Goal: Transaction & Acquisition: Purchase product/service

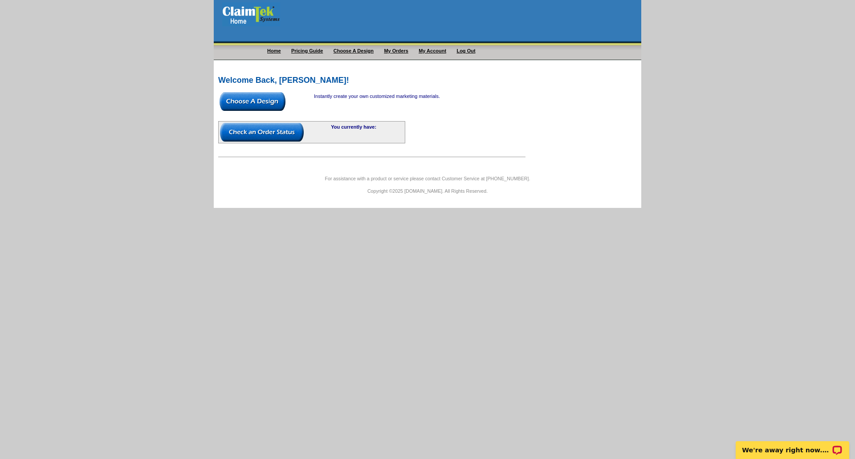
click at [253, 100] on img at bounding box center [253, 101] width 66 height 19
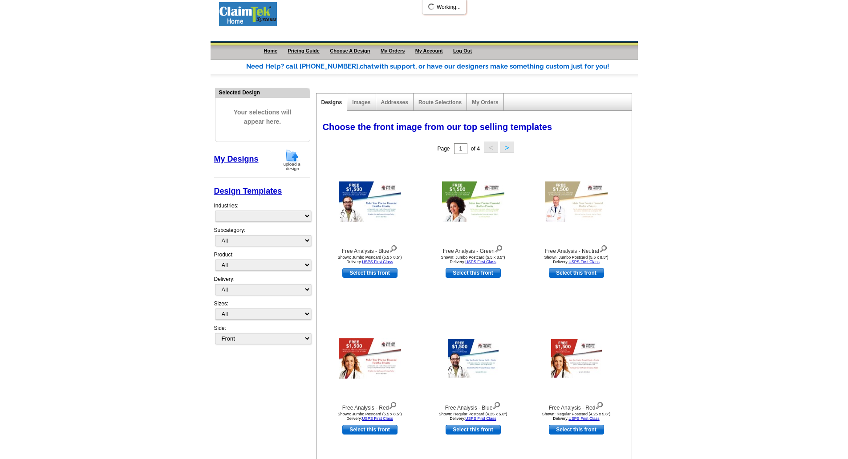
select select "1058"
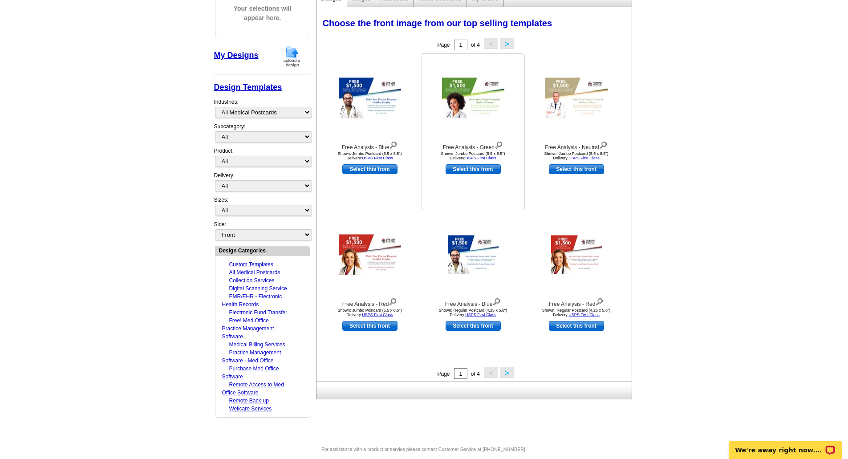
scroll to position [104, 0]
click at [502, 373] on button ">" at bounding box center [507, 372] width 14 height 11
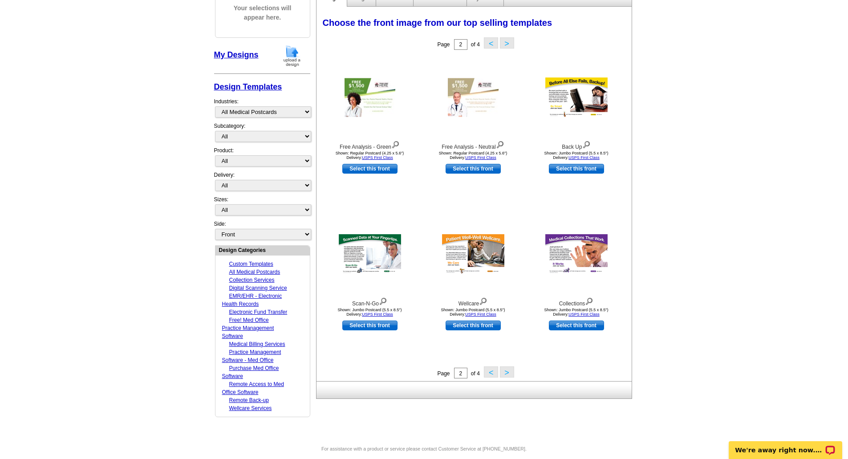
click at [502, 373] on button ">" at bounding box center [507, 372] width 14 height 11
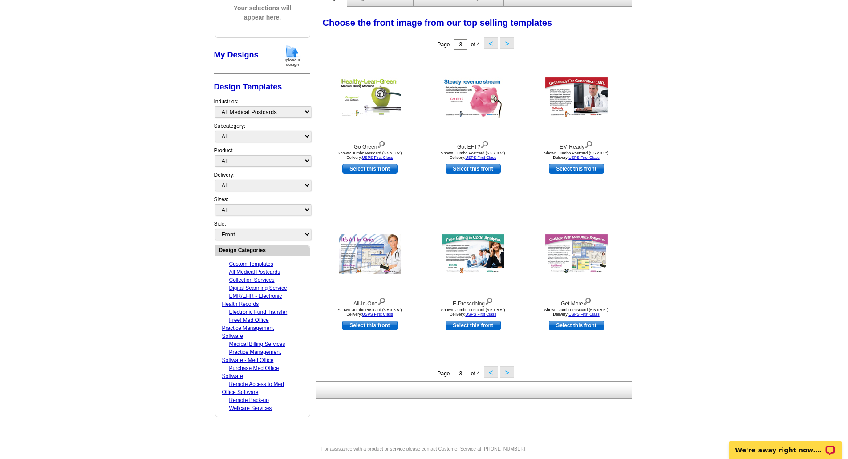
click at [504, 373] on button ">" at bounding box center [507, 372] width 14 height 11
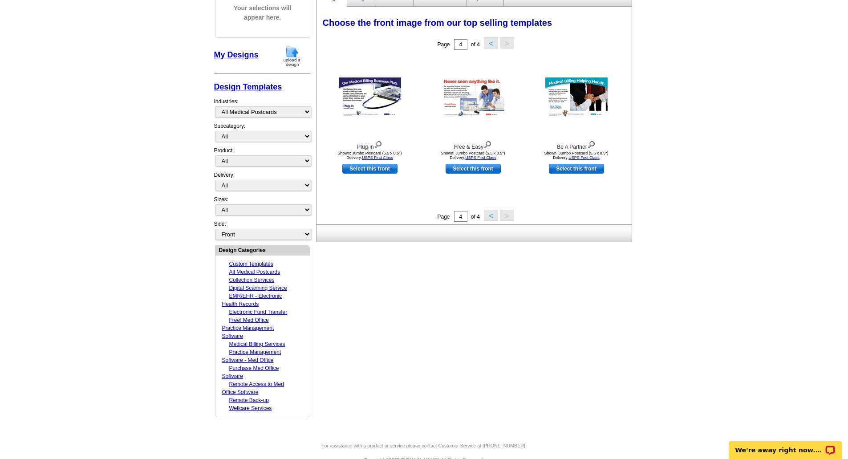
click at [264, 270] on link "All Medical Postcards" at bounding box center [254, 272] width 51 height 6
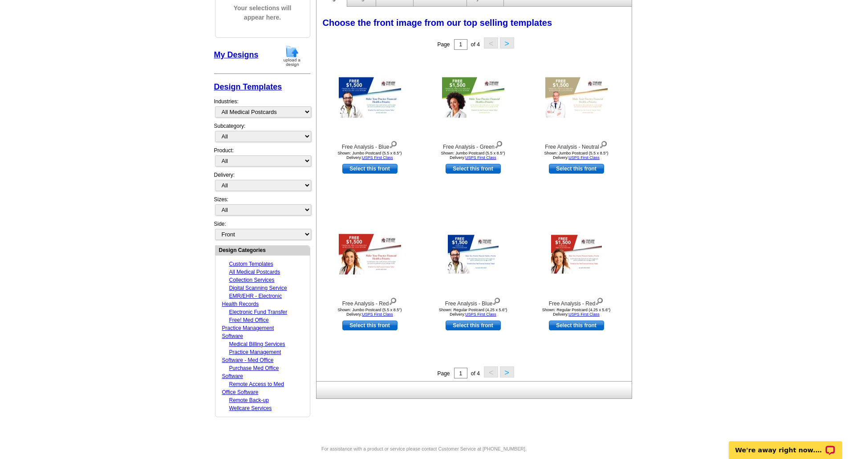
scroll to position [0, 0]
